Goal: Information Seeking & Learning: Compare options

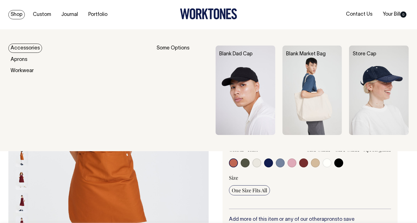
click at [22, 13] on link "Shop" at bounding box center [16, 14] width 16 height 9
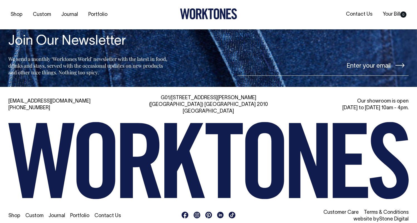
scroll to position [1208, 0]
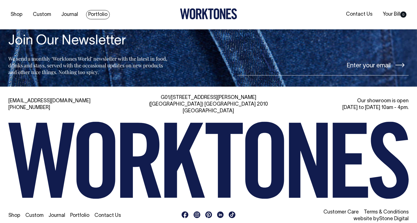
click at [98, 14] on link "Portfolio" at bounding box center [98, 14] width 24 height 9
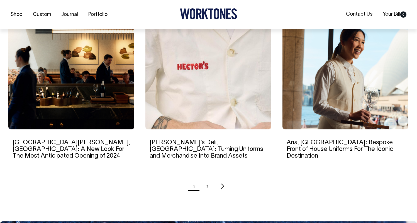
scroll to position [534, 0]
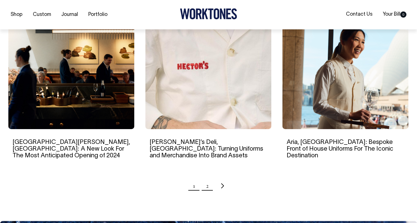
click at [206, 178] on link "2" at bounding box center [207, 185] width 3 height 14
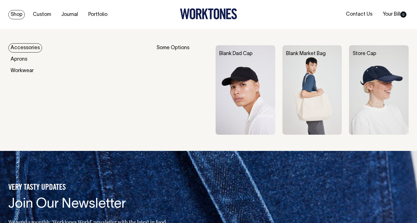
click at [17, 12] on link "Shop" at bounding box center [16, 14] width 16 height 9
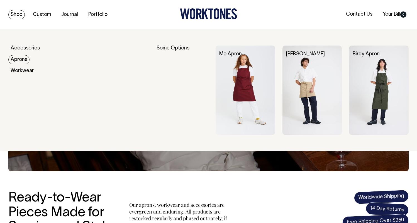
click at [23, 59] on link "Aprons" at bounding box center [18, 59] width 21 height 9
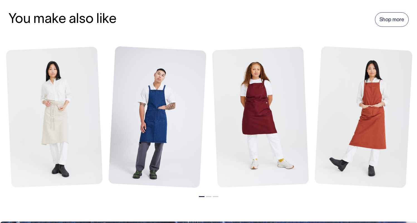
scroll to position [615, 0]
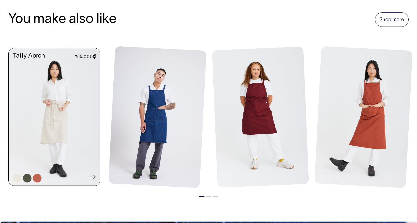
click at [76, 96] on link at bounding box center [54, 117] width 91 height 138
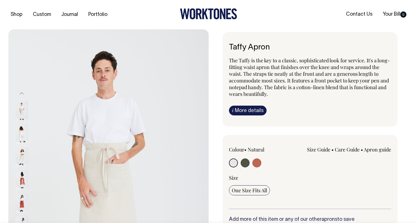
click at [21, 110] on img at bounding box center [22, 111] width 13 height 20
click at [19, 129] on img at bounding box center [22, 134] width 13 height 20
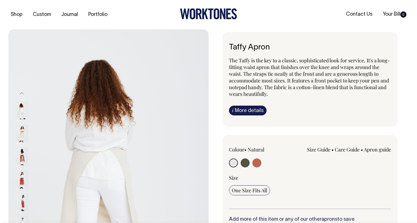
click at [25, 150] on img at bounding box center [22, 157] width 13 height 20
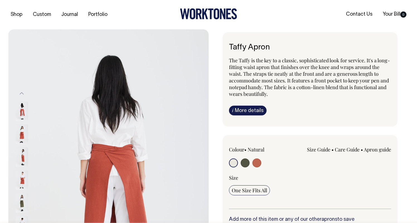
click at [19, 163] on img at bounding box center [22, 157] width 13 height 20
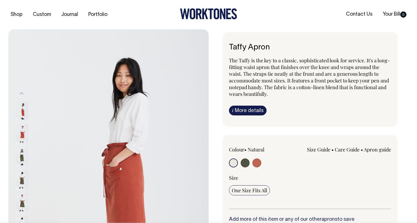
click at [13, 174] on img at bounding box center [108, 179] width 201 height 301
click at [20, 175] on img at bounding box center [22, 180] width 13 height 20
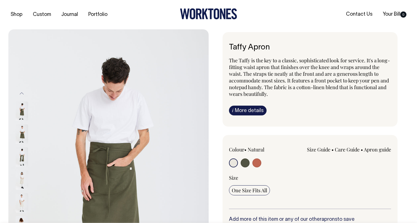
click at [20, 186] on img at bounding box center [22, 180] width 13 height 20
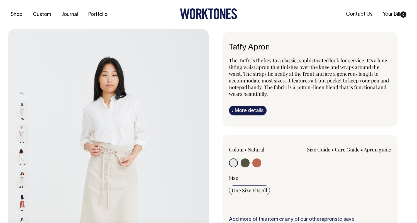
click at [21, 105] on img at bounding box center [22, 111] width 13 height 20
click at [23, 129] on img at bounding box center [22, 134] width 13 height 20
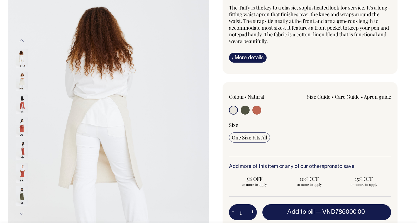
scroll to position [53, 0]
click at [23, 38] on button "Previous" at bounding box center [22, 40] width 8 height 13
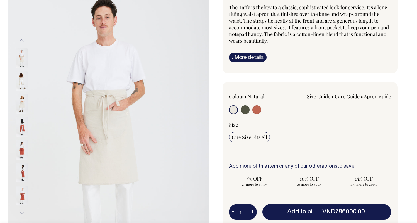
click at [23, 58] on img at bounding box center [22, 58] width 13 height 20
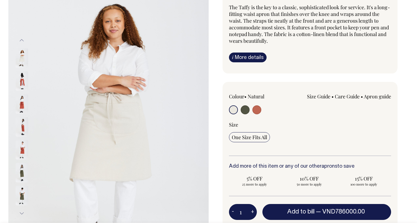
click at [23, 149] on img at bounding box center [22, 150] width 13 height 20
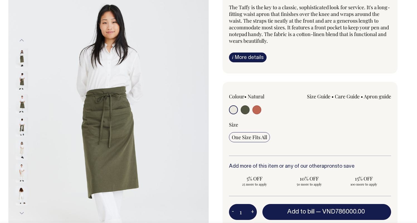
click at [21, 171] on img at bounding box center [22, 173] width 13 height 20
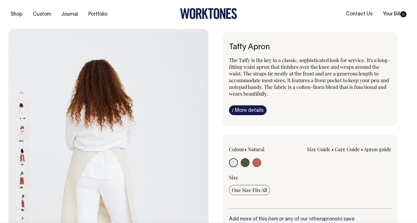
scroll to position [0, 0]
